Goal: Task Accomplishment & Management: Manage account settings

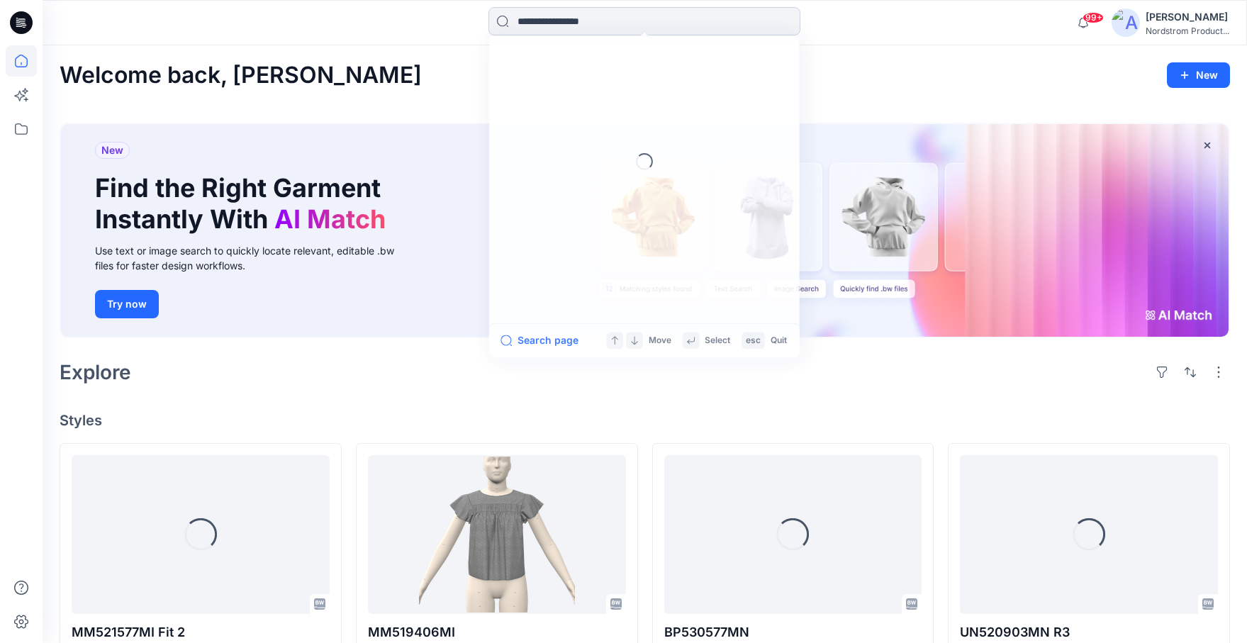
click at [601, 17] on input at bounding box center [645, 21] width 312 height 28
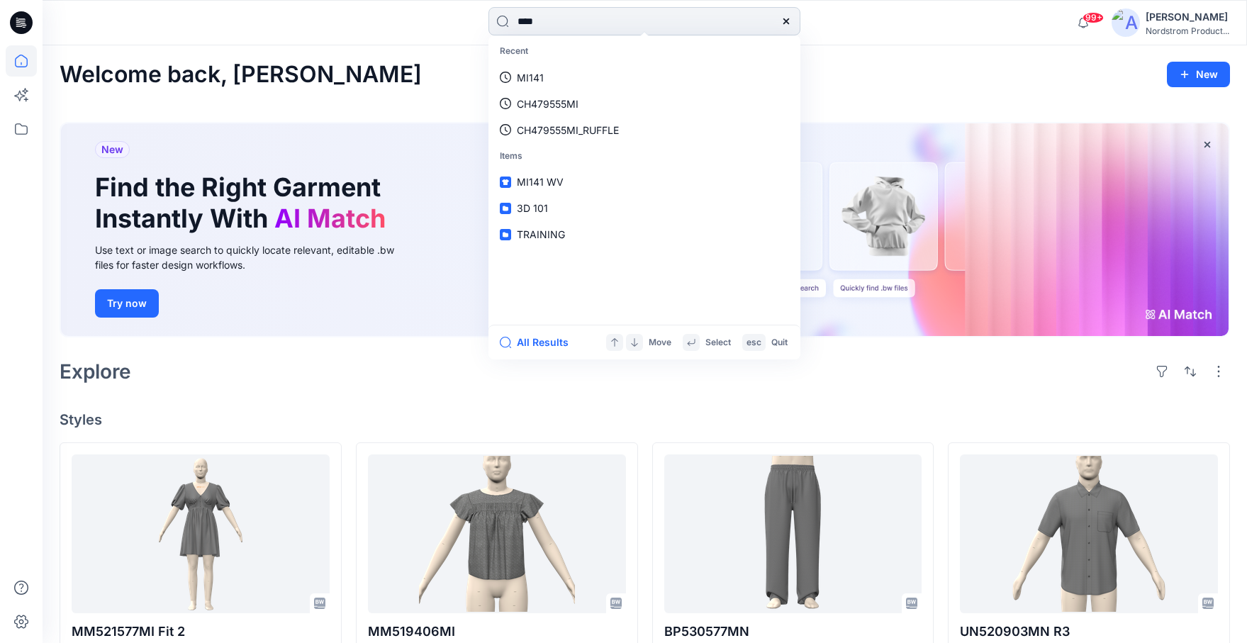
type input "*****"
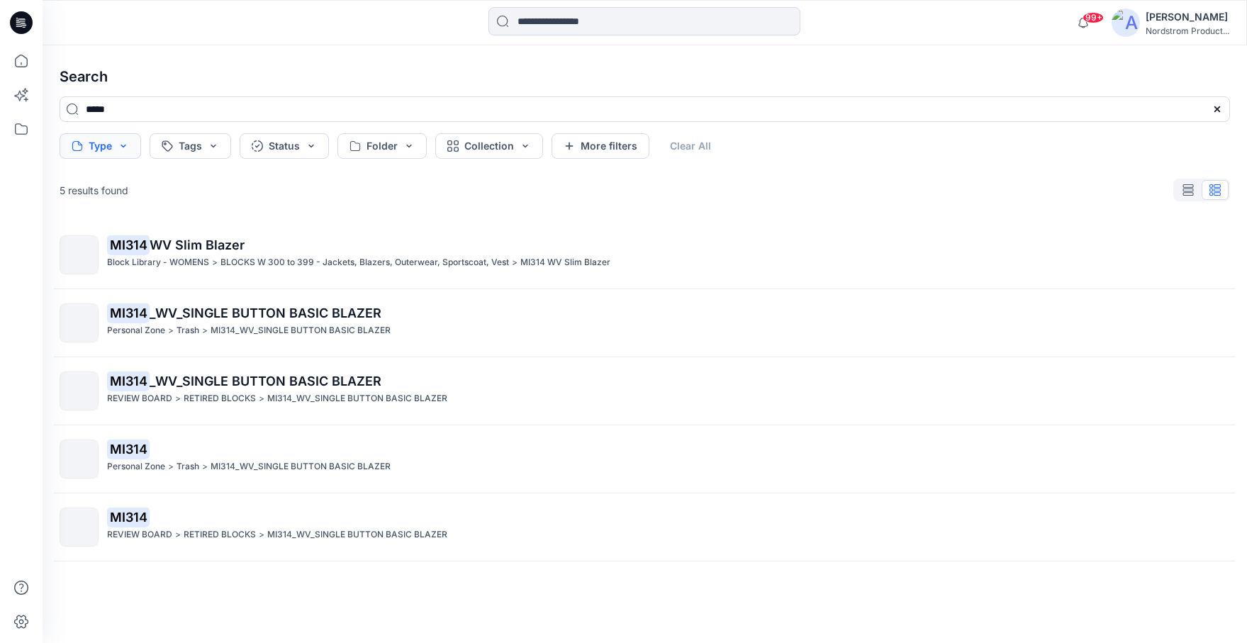
click at [95, 140] on button "Type" at bounding box center [101, 146] width 82 height 26
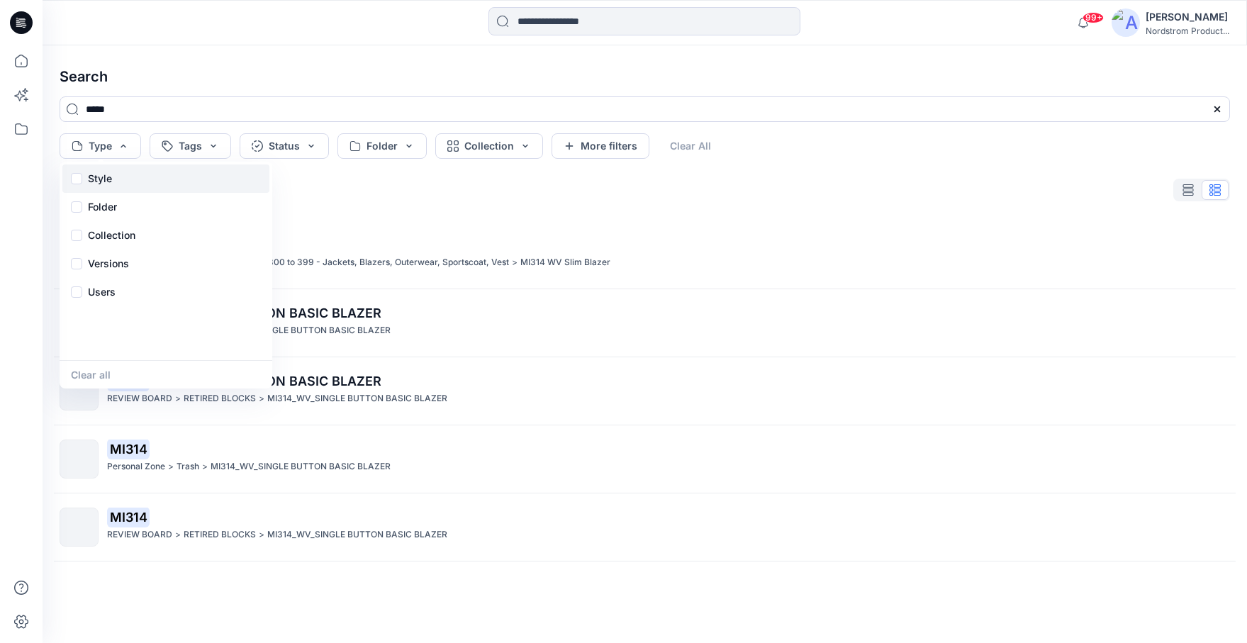
click at [105, 182] on p "Style" at bounding box center [100, 178] width 24 height 17
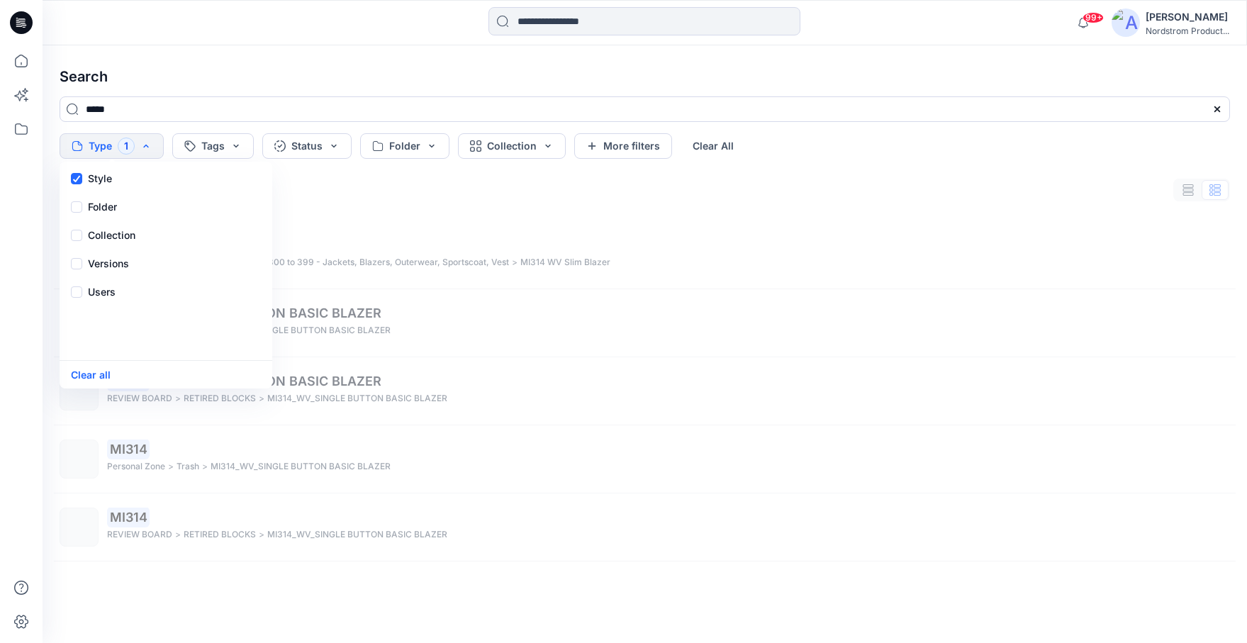
click at [278, 16] on div at bounding box center [193, 22] width 301 height 31
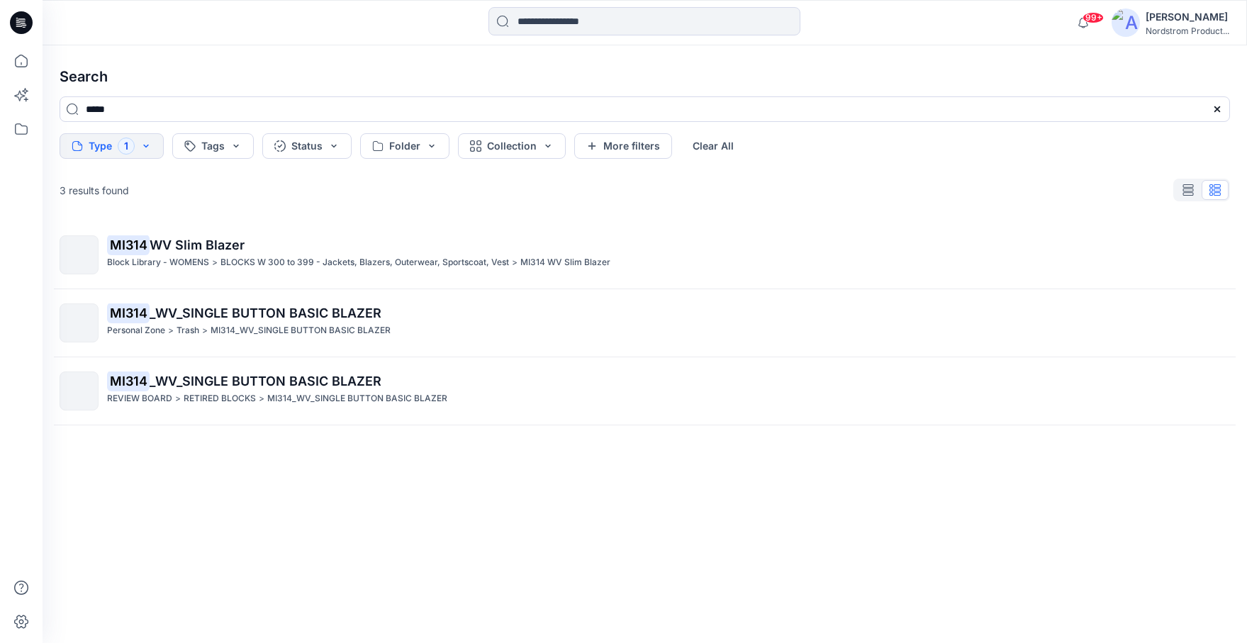
drag, startPoint x: 155, startPoint y: 43, endPoint x: 32, endPoint y: 24, distance: 124.0
click at [147, 42] on div "99+ Notifications Your style MM521577MI Fit 2 is ready 1 new Colorways 25 hours…" at bounding box center [645, 22] width 1205 height 45
click at [4, 23] on div at bounding box center [21, 22] width 45 height 45
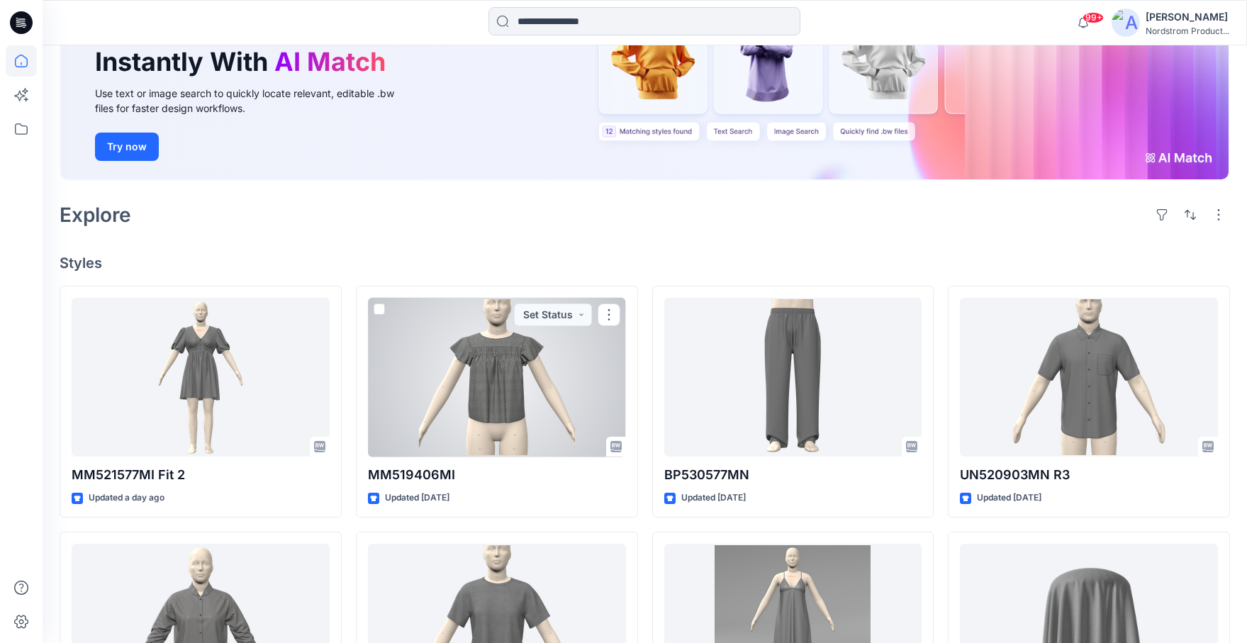
scroll to position [158, 0]
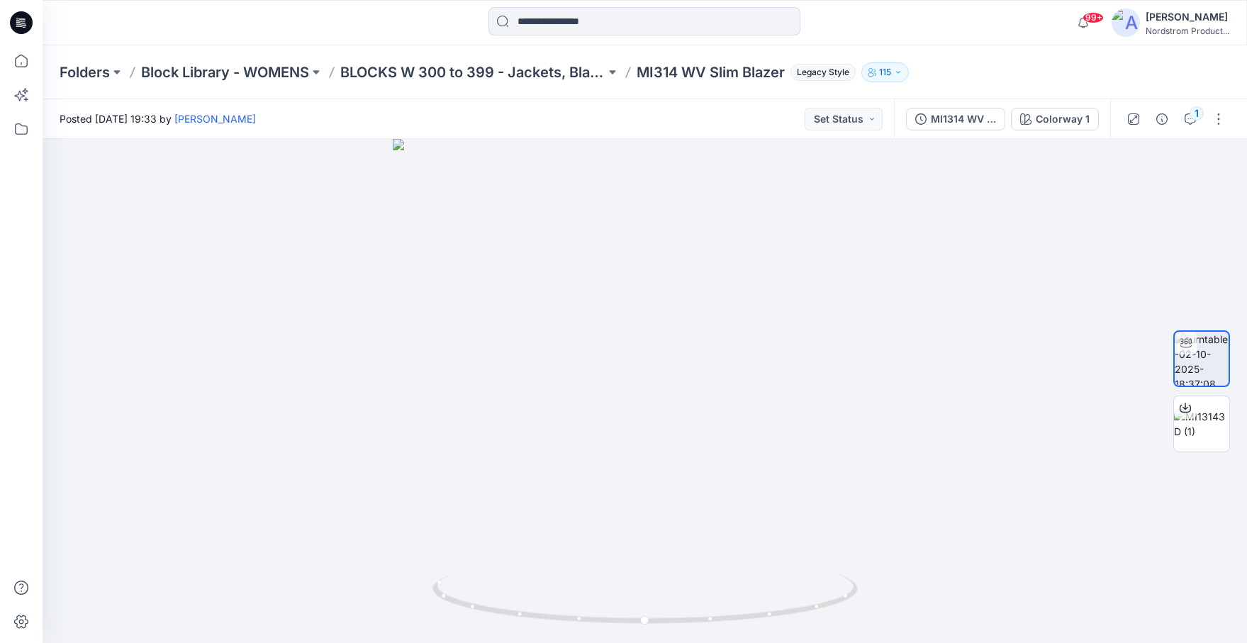
click at [513, 116] on div "Posted [DATE] 19:33 by [PERSON_NAME] Set Status" at bounding box center [469, 118] width 852 height 39
click at [1220, 116] on button "button" at bounding box center [1218, 119] width 23 height 23
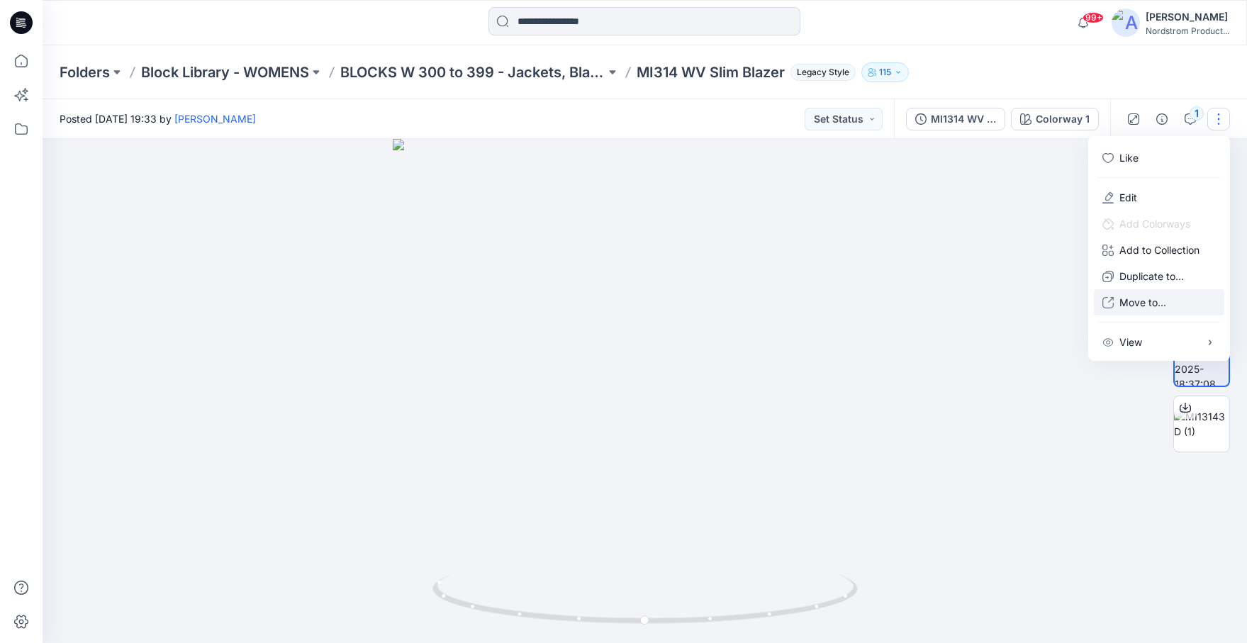
click at [1148, 308] on p "Move to..." at bounding box center [1143, 302] width 47 height 15
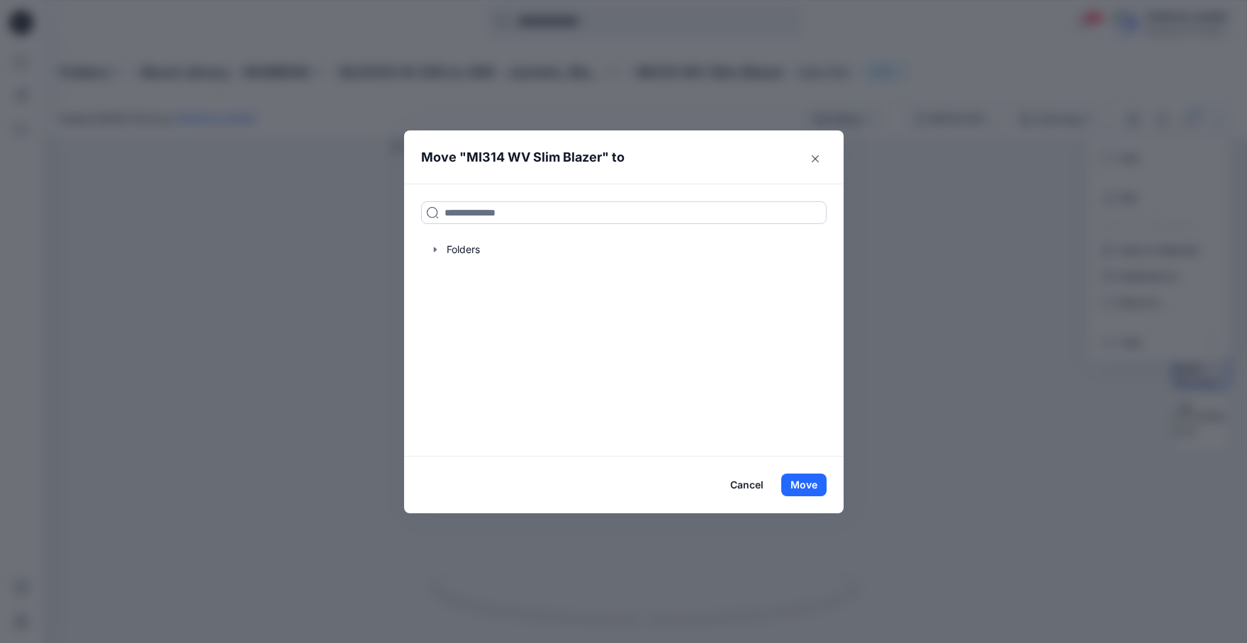
click at [476, 221] on input at bounding box center [624, 212] width 406 height 23
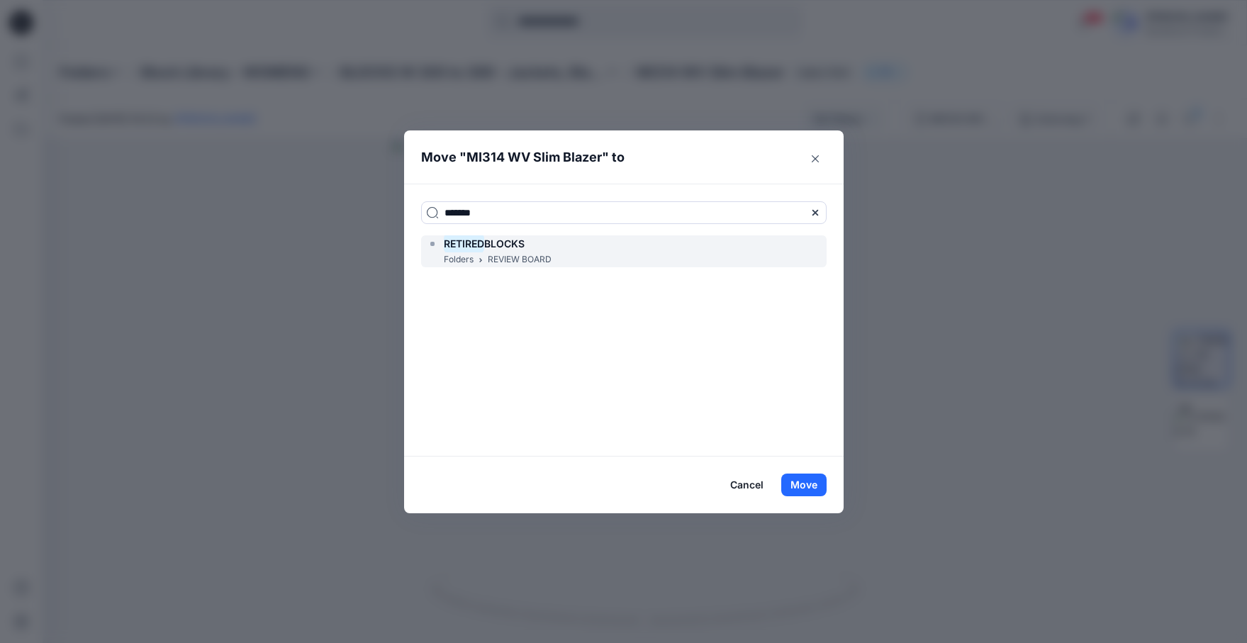
type input "*******"
click at [528, 249] on div "RETIRED BLOCKS" at bounding box center [489, 243] width 125 height 17
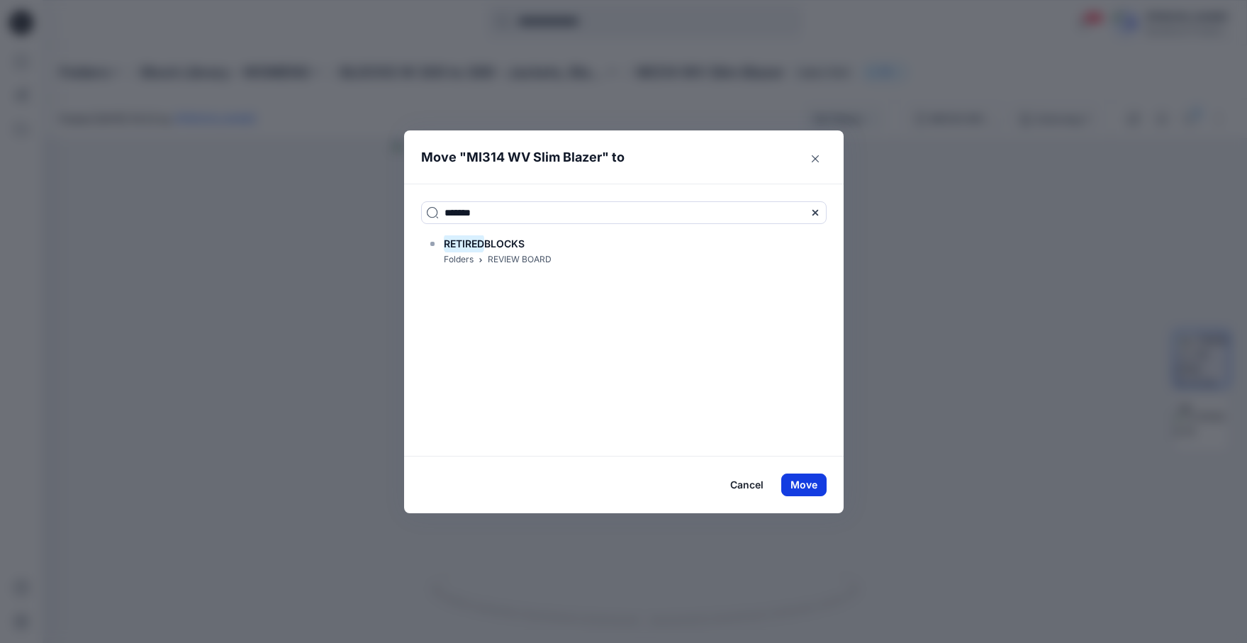
click at [803, 486] on button "Move" at bounding box center [803, 485] width 45 height 23
click at [803, 481] on button "Move" at bounding box center [803, 485] width 45 height 23
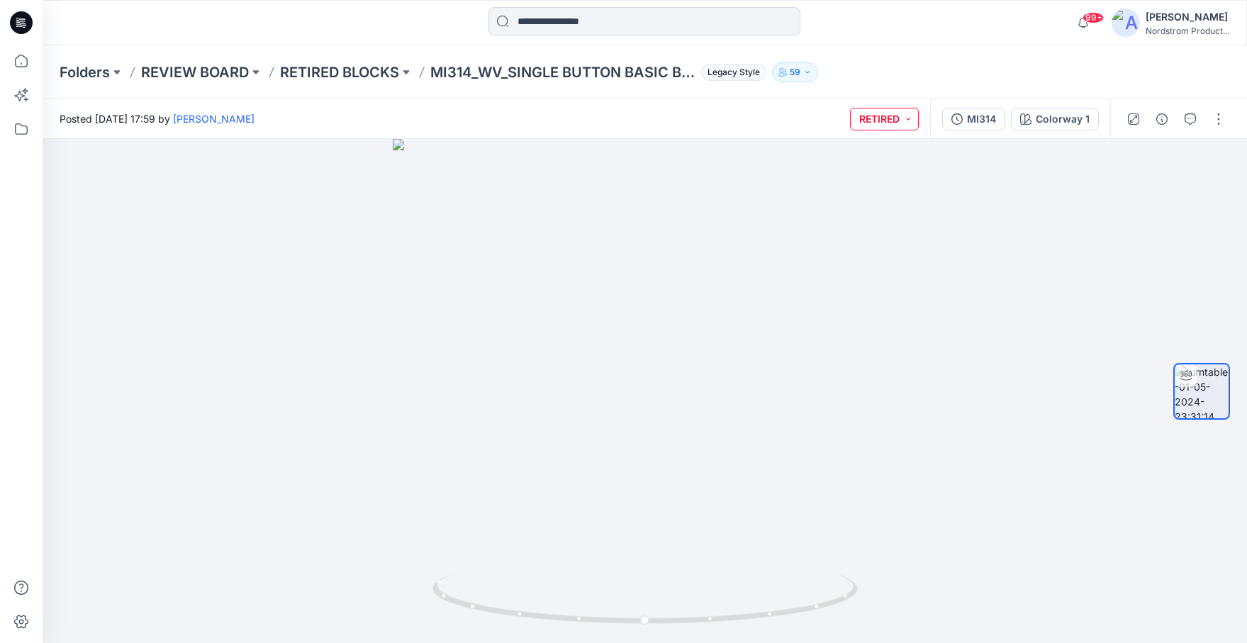
click at [894, 123] on button "RETIRED" at bounding box center [884, 119] width 69 height 23
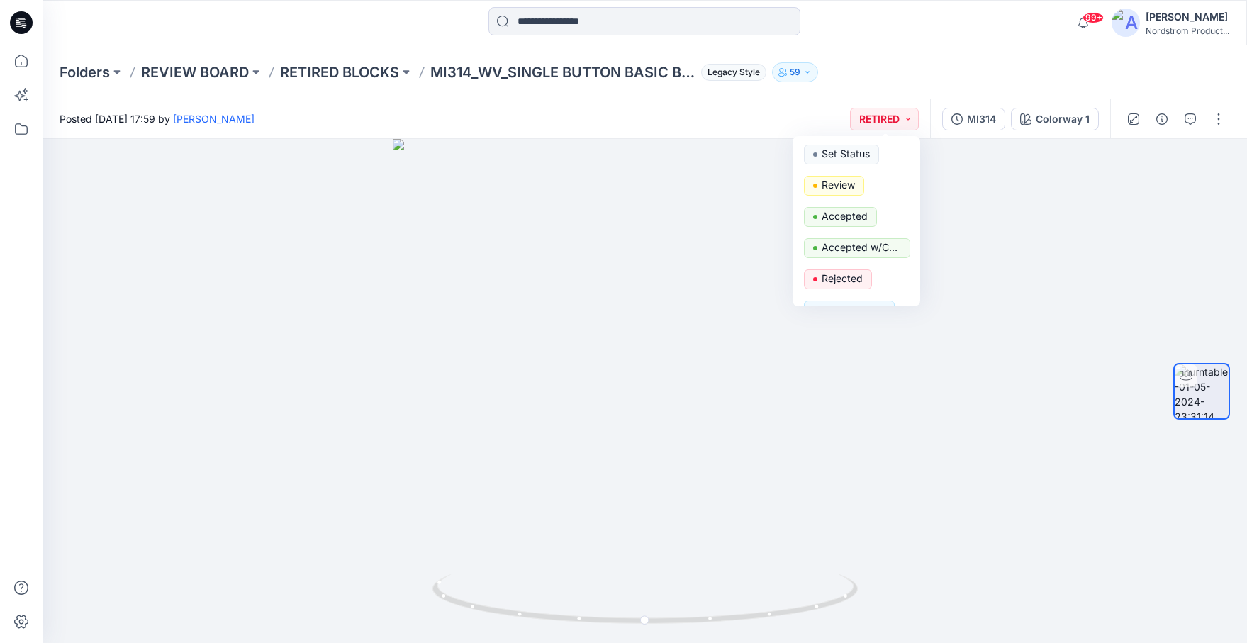
drag, startPoint x: 688, startPoint y: 106, endPoint x: 754, endPoint y: 101, distance: 66.1
click at [695, 103] on div "Posted [DATE] 17:59 by [PERSON_NAME] RETIRED Set Status Review Accepted Accepte…" at bounding box center [487, 118] width 888 height 39
